Goal: Task Accomplishment & Management: Use online tool/utility

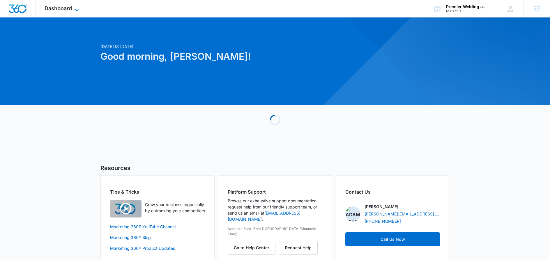
click at [79, 8] on icon at bounding box center [76, 10] width 7 height 7
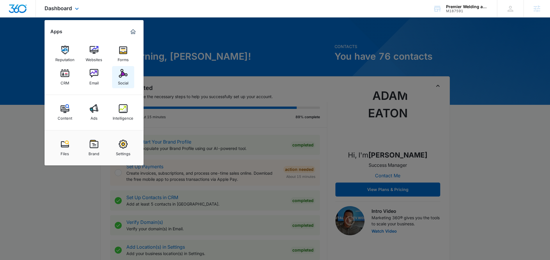
click at [120, 75] on img at bounding box center [123, 73] width 9 height 9
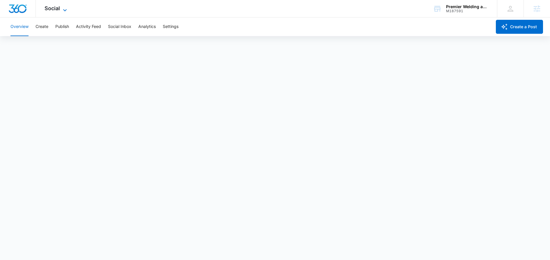
click at [67, 10] on icon at bounding box center [64, 10] width 7 height 7
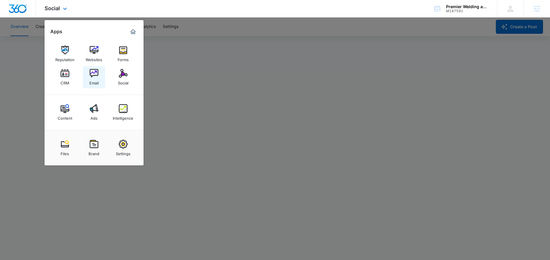
click at [99, 81] on link "Email" at bounding box center [94, 77] width 22 height 22
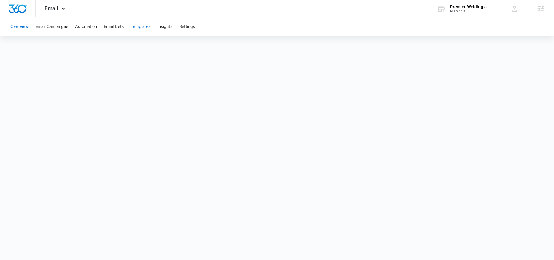
click at [144, 27] on button "Templates" at bounding box center [141, 26] width 20 height 19
click at [144, 26] on button "Templates" at bounding box center [141, 26] width 20 height 19
click at [91, 24] on button "Automation" at bounding box center [86, 26] width 22 height 19
click at [148, 25] on button "Templates" at bounding box center [141, 26] width 20 height 19
click at [282, 203] on span "of" at bounding box center [284, 202] width 5 height 7
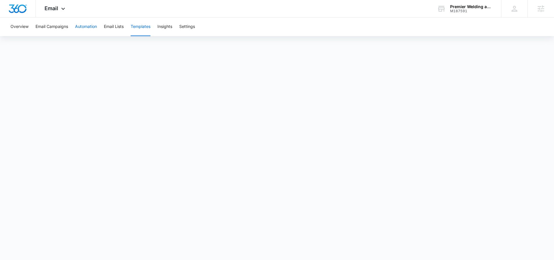
click at [83, 25] on button "Automation" at bounding box center [86, 26] width 22 height 19
